Goal: Task Accomplishment & Management: Complete application form

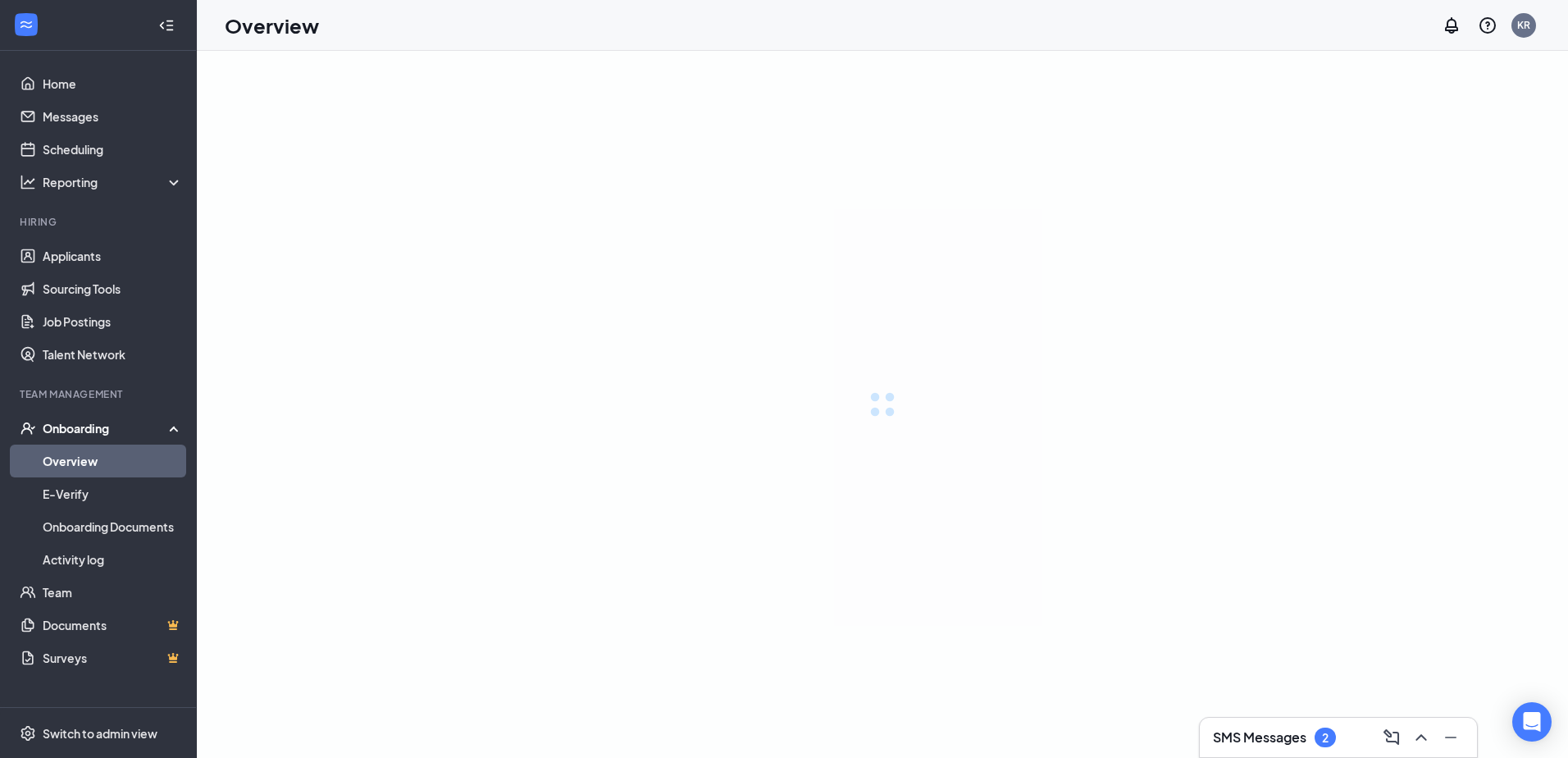
click at [120, 459] on link "Overview" at bounding box center [112, 461] width 141 height 33
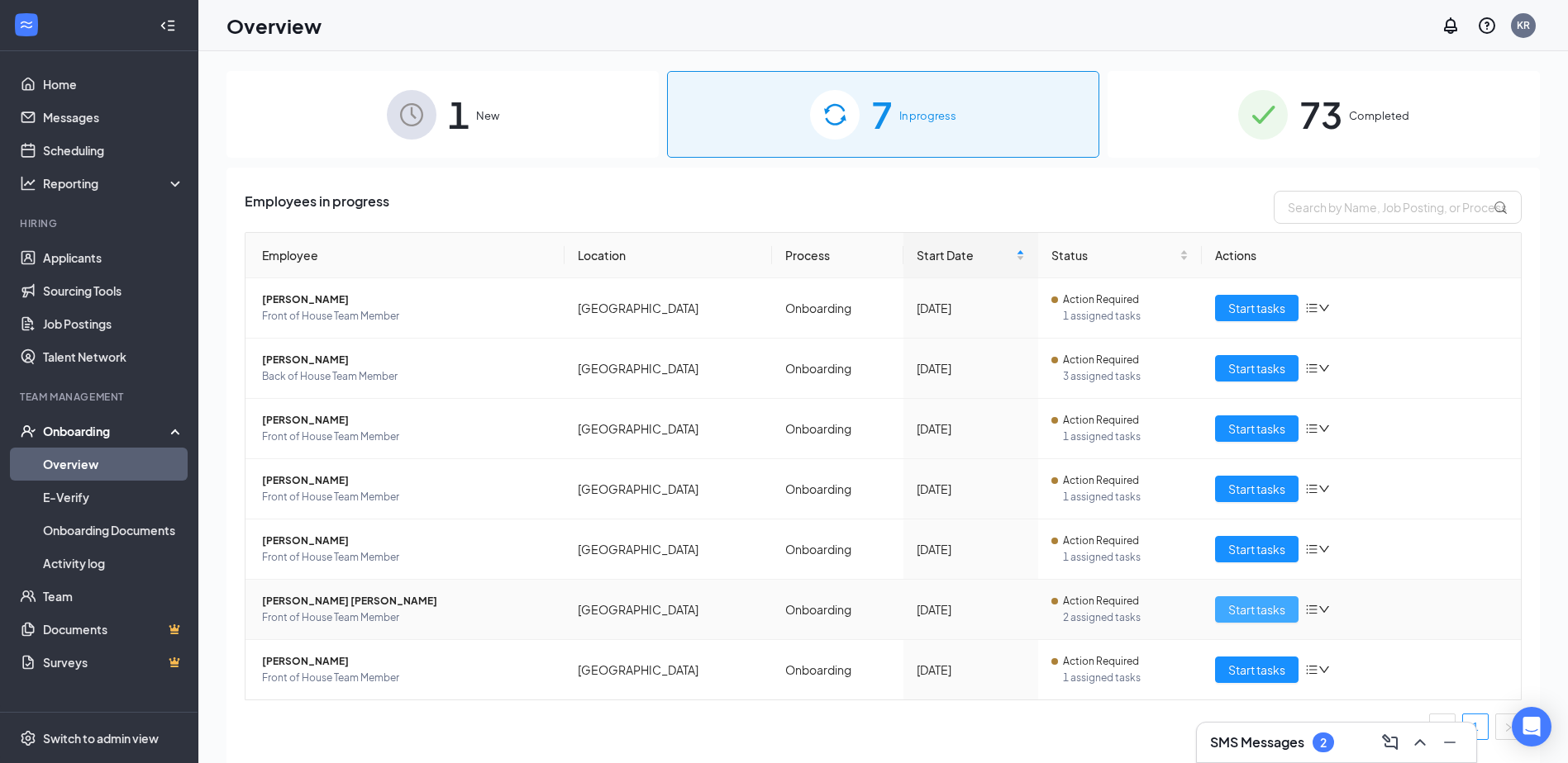
click at [1259, 613] on span "Start tasks" at bounding box center [1257, 609] width 57 height 19
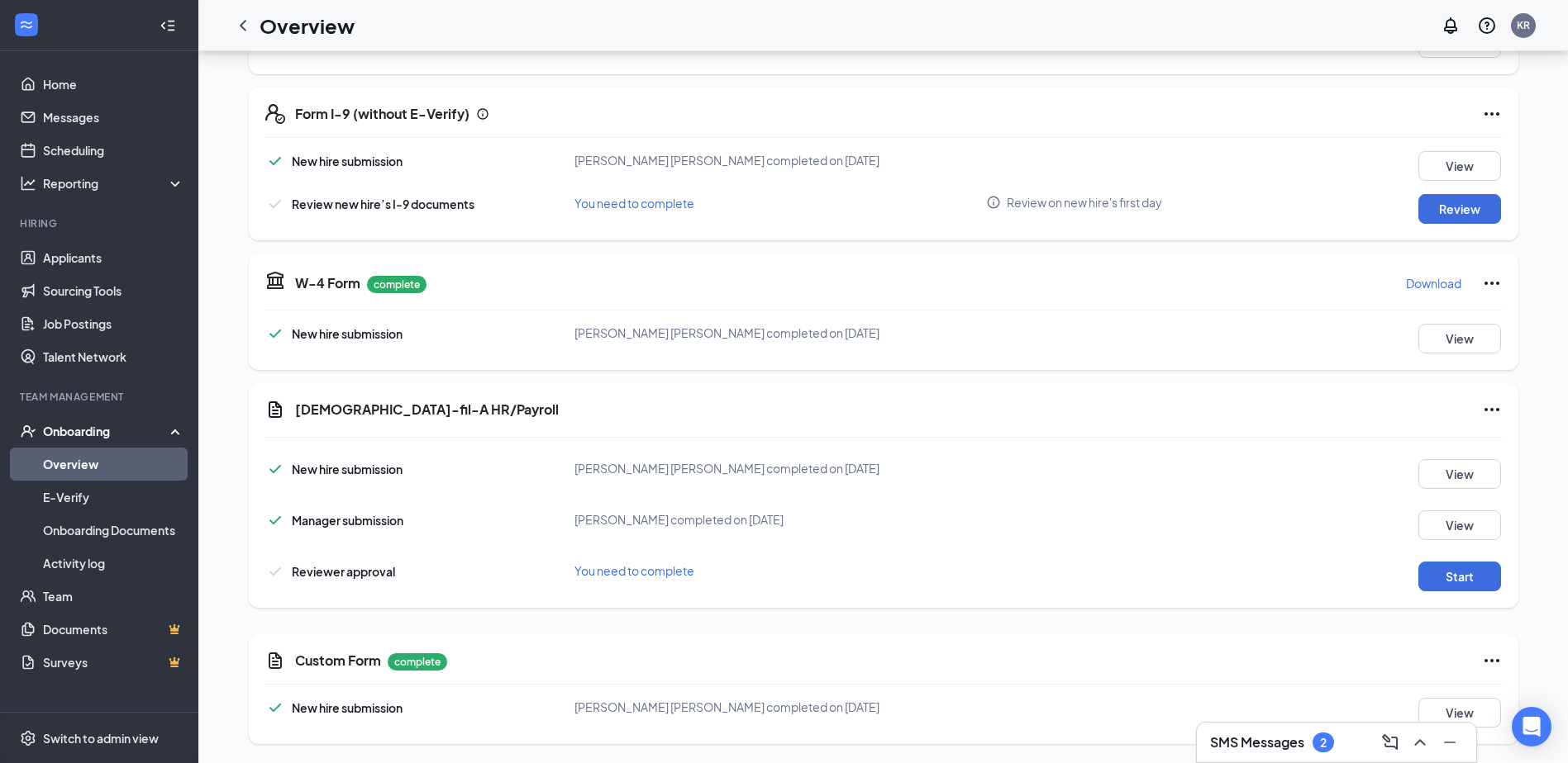
scroll to position [344, 0]
click at [1471, 201] on button "Review" at bounding box center [1459, 208] width 83 height 29
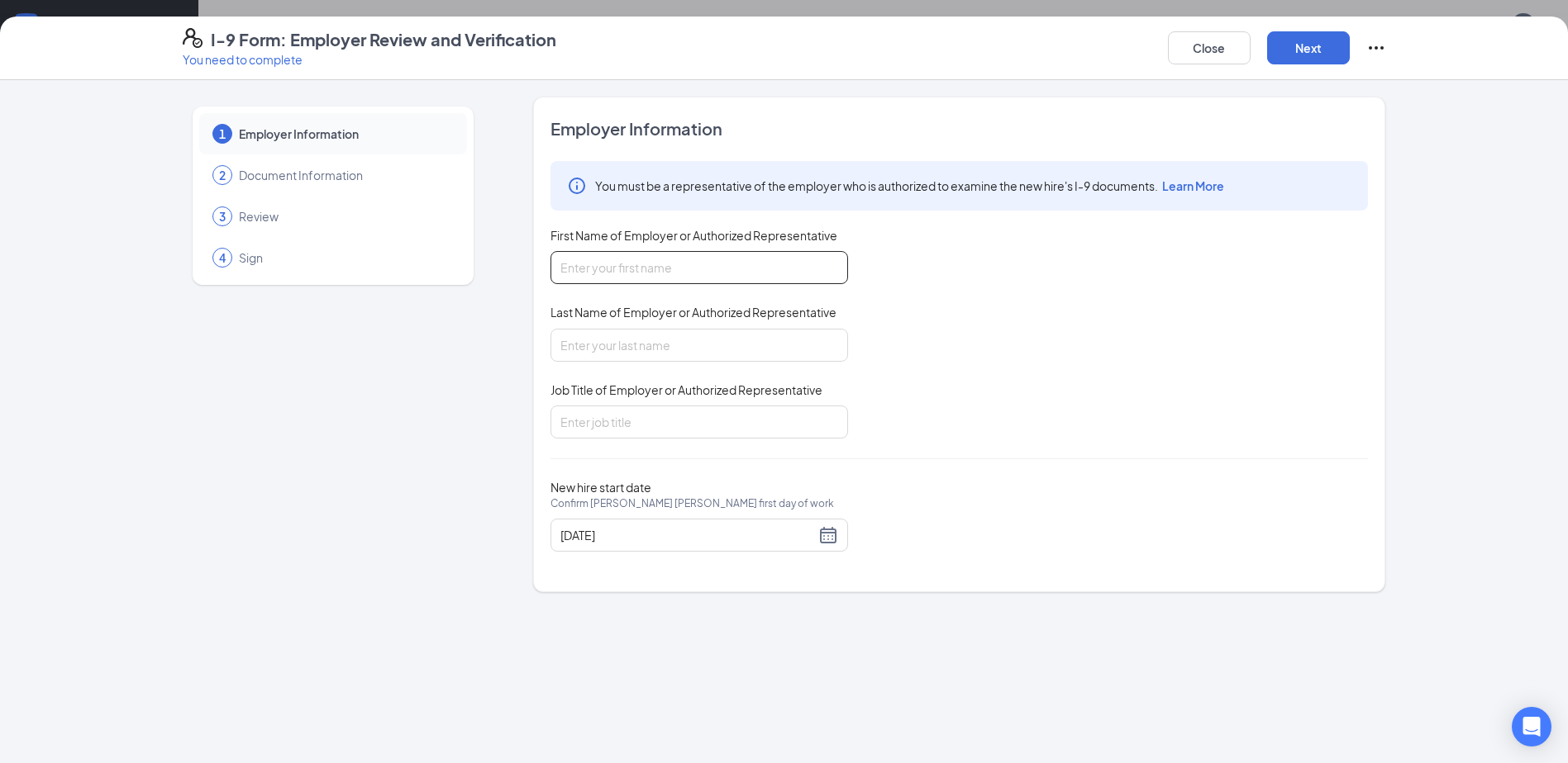
click at [720, 281] on input "First Name of Employer or Authorized Representative" at bounding box center [699, 267] width 298 height 33
type input "[PERSON_NAME]"
click at [611, 342] on input "Last Name of Employer or Authorized Representative" at bounding box center [699, 345] width 298 height 33
type input "[PERSON_NAME]"
click at [640, 434] on input "Job Title of Employer or Authorized Representative" at bounding box center [699, 422] width 298 height 33
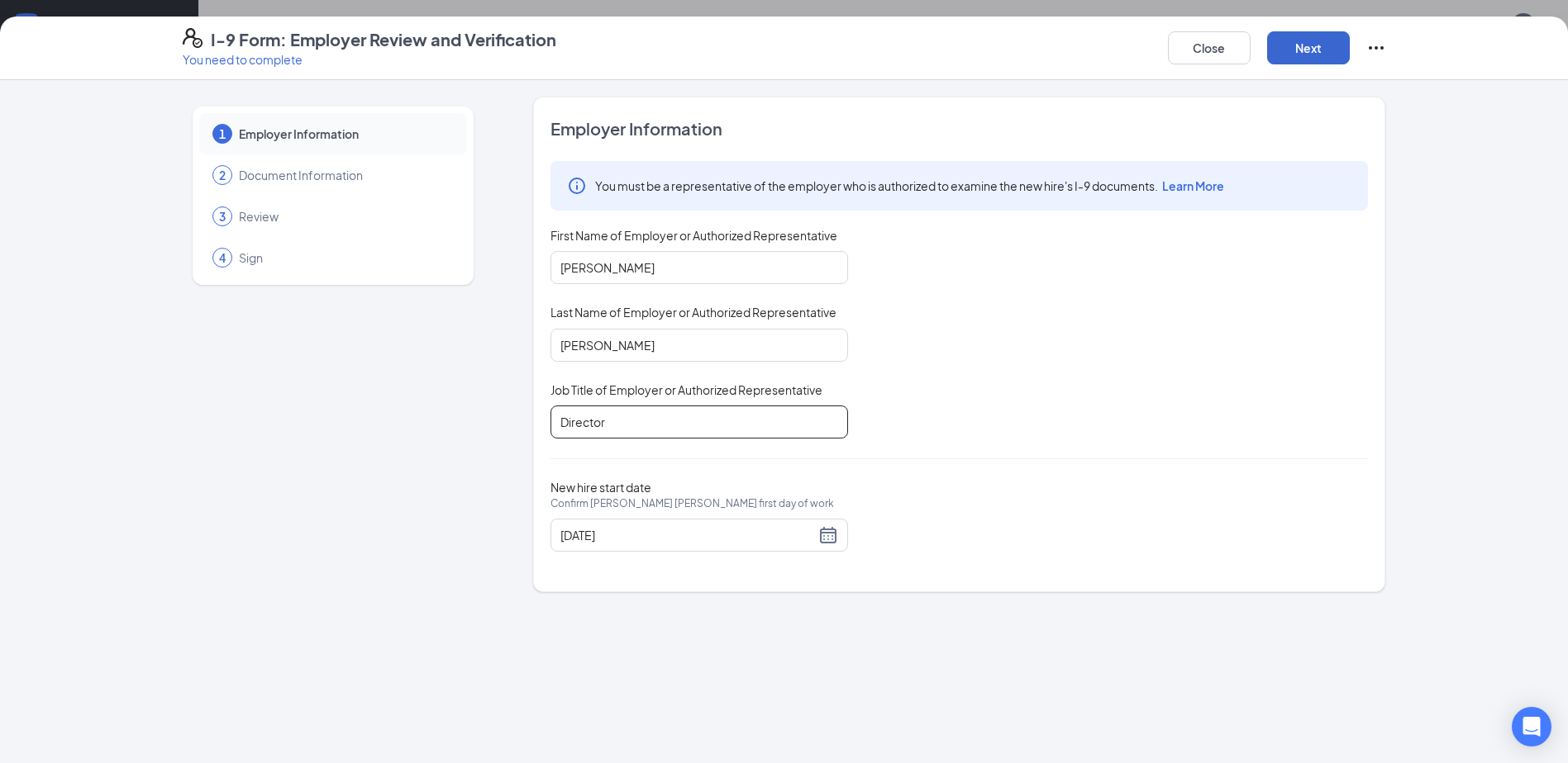
type input "Director"
click at [1294, 49] on button "Next" at bounding box center [1308, 48] width 83 height 33
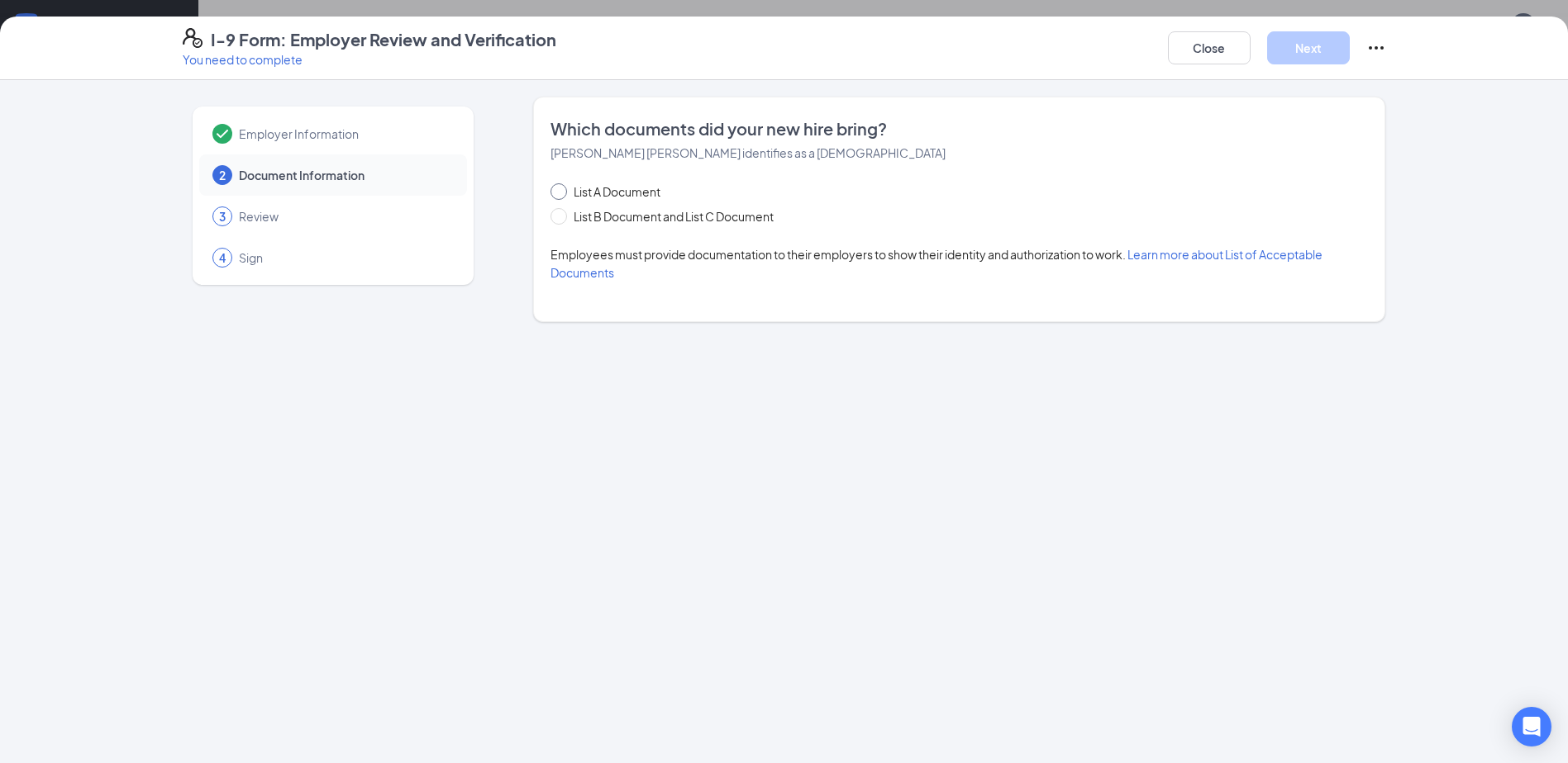
click at [557, 196] on span at bounding box center [558, 191] width 17 height 17
click at [557, 195] on input "List A Document" at bounding box center [557, 189] width 12 height 12
radio input "true"
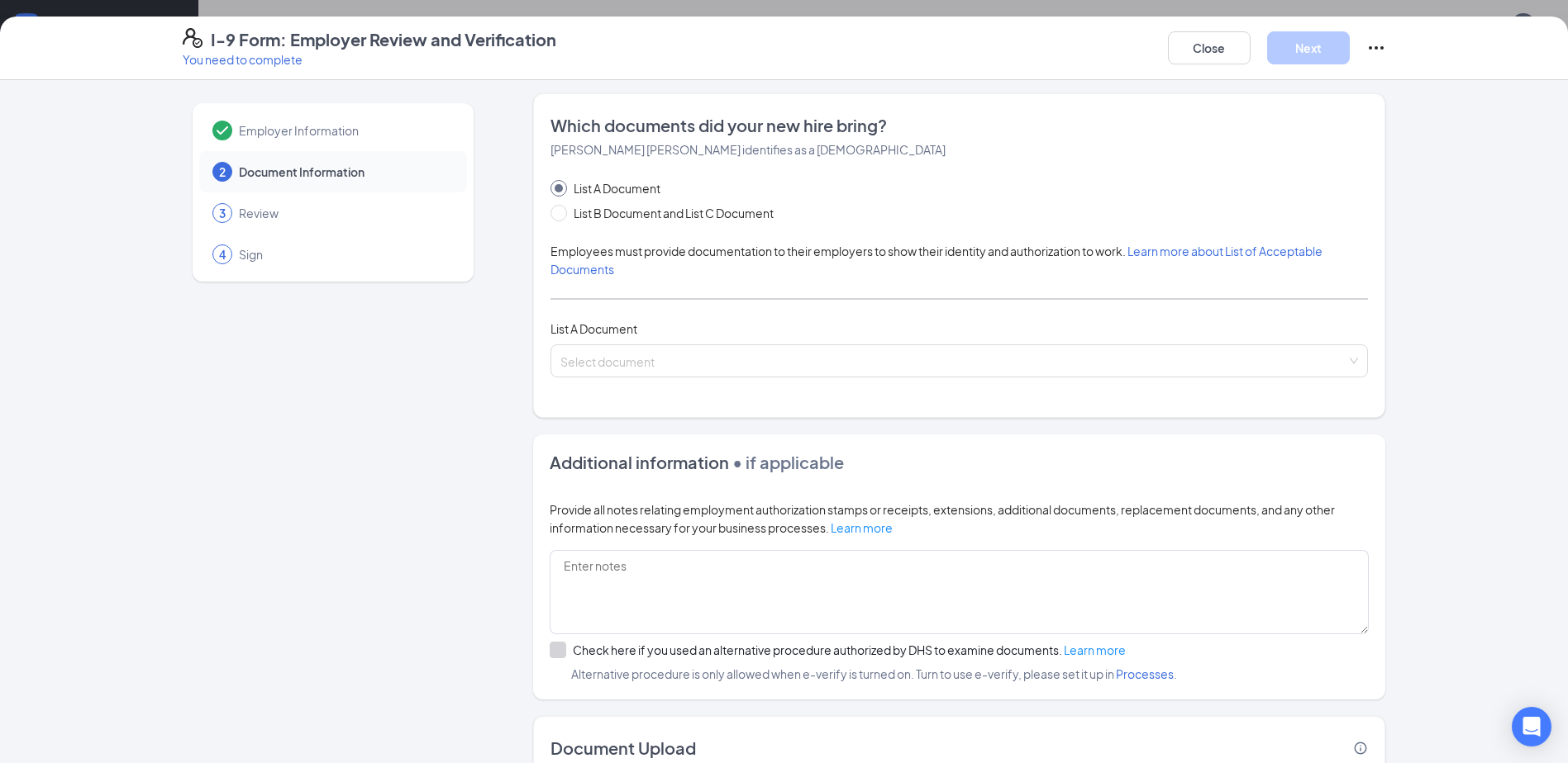
scroll to position [0, 0]
